Goal: Ask a question

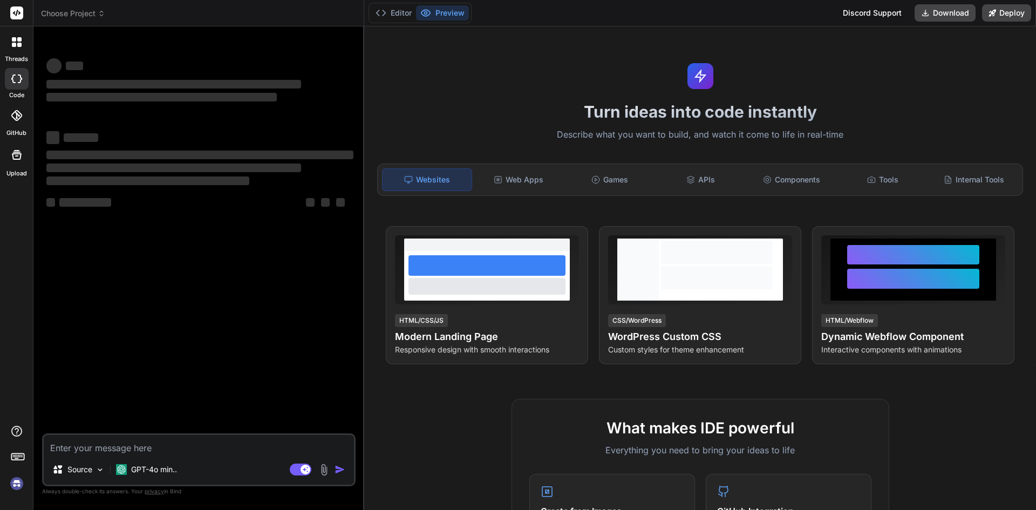
click at [114, 451] on textarea at bounding box center [199, 444] width 310 height 19
type textarea "x"
type textarea "CREATE PROC [dbo].[USP_GETADWORDSACCOUNTDETAILS] @startdate DATE, @endDate DATE…"
type textarea "x"
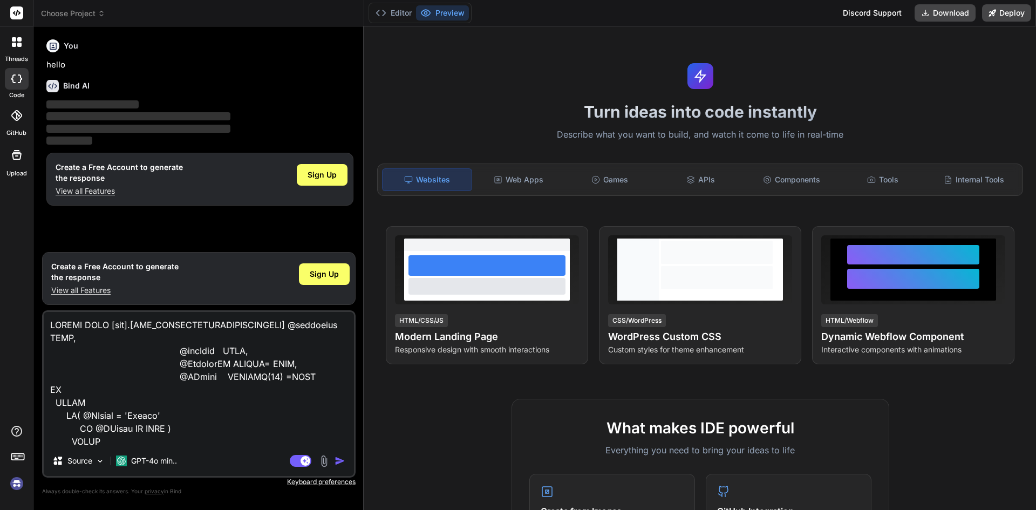
scroll to position [1465, 0]
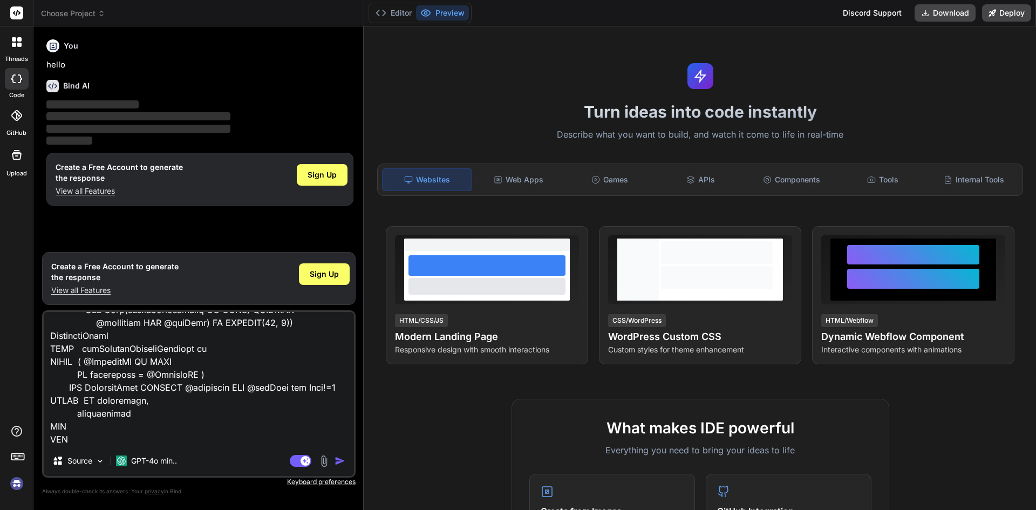
type textarea "CREATE PROC [dbo].[USP_GETADWORDSACCOUNTDETAILS] @startdate DATE, @endDate DATE…"
type textarea "x"
type textarea "CREATE PROC [dbo].[USP_GETADWORDSACCOUNTDETAILS] @startdate DATE, @endDate DATE…"
type textarea "x"
type textarea "CREATE PROC [dbo].[USP_GETADWORDSACCOUNTDETAILS] @startdate DATE, @endDate DATE…"
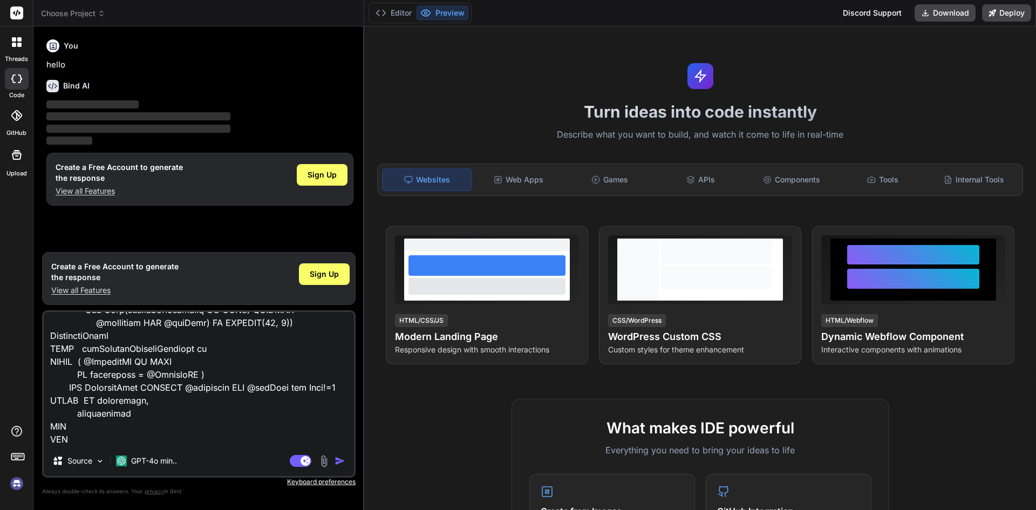
type textarea "x"
type textarea "CREATE PROC [dbo].[USP_GETADWORDSACCOUNTDETAILS] @startdate DATE, @endDate DATE…"
type textarea "x"
paste textarea "explain the logic and conditions i this stored procedure"
type textarea "CREATE PROC [dbo].[USP_GETADWORDSACCOUNTDETAILS] @startdate DATE, @endDate DATE…"
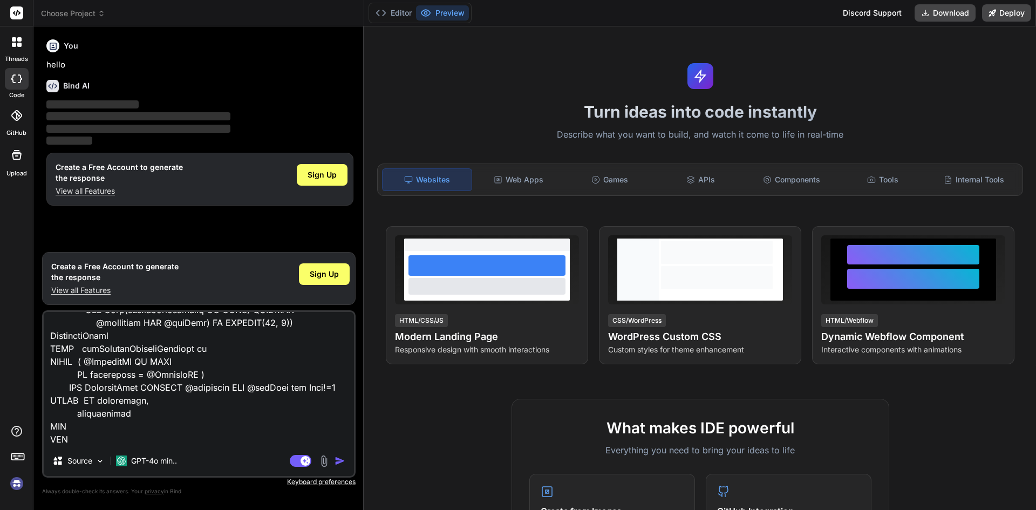
type textarea "x"
type textarea "CREATE PROC [dbo].[USP_GETADWORDSACCOUNTDETAILS] @startdate DATE, @endDate DATE…"
click at [335, 463] on img "button" at bounding box center [340, 461] width 11 height 11
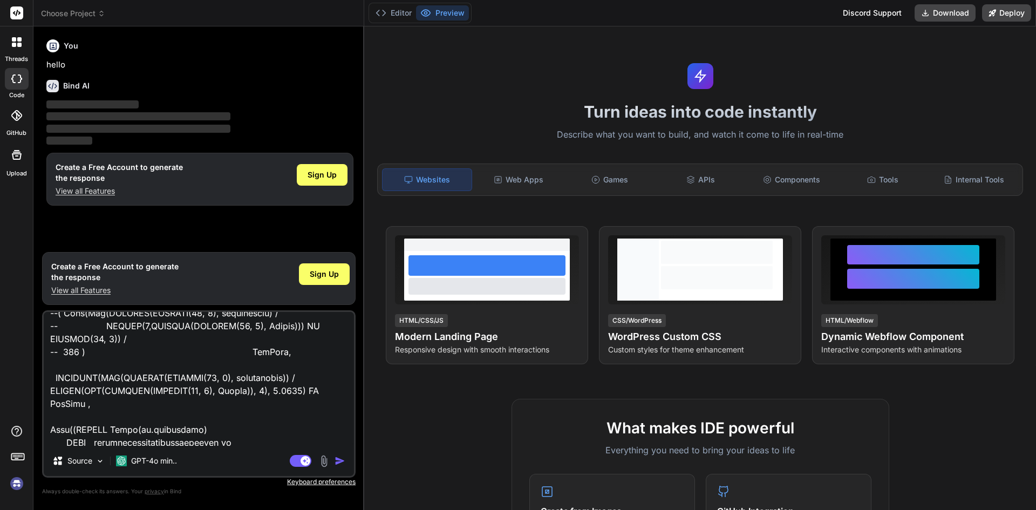
scroll to position [1196, 0]
